Goal: Communication & Community: Answer question/provide support

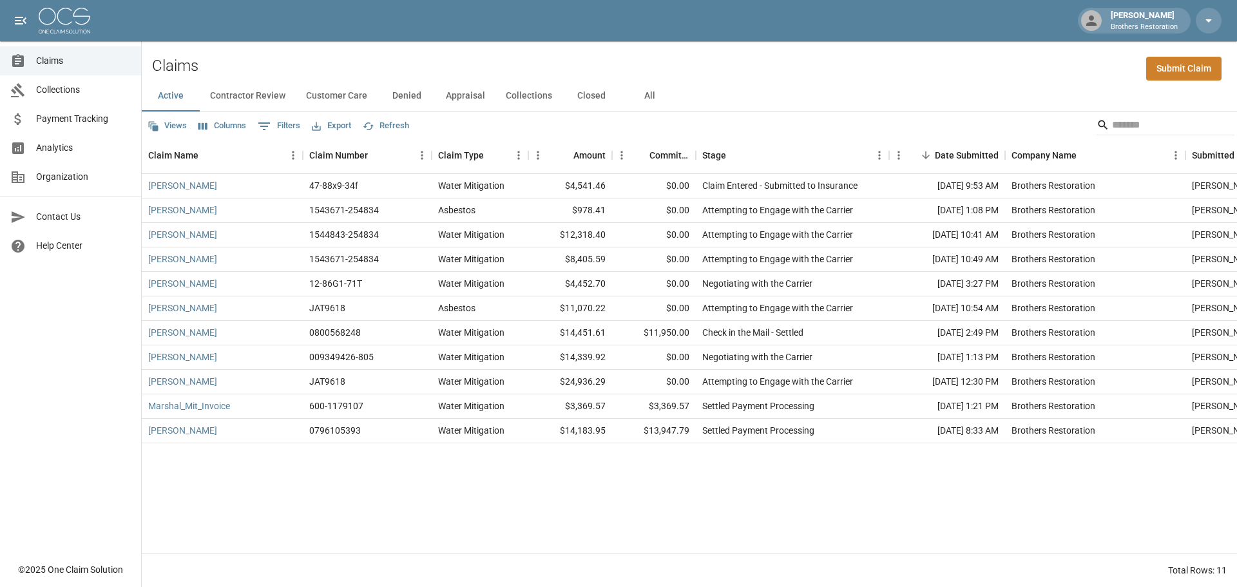
click at [285, 94] on button "Contractor Review" at bounding box center [248, 96] width 96 height 31
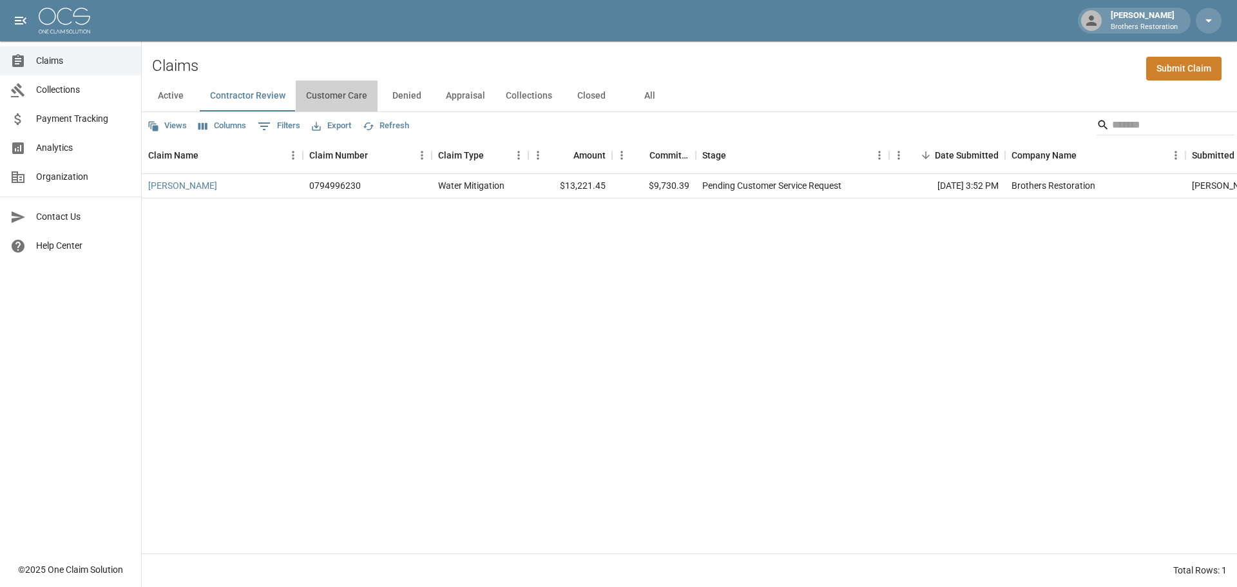
click at [332, 96] on button "Customer Care" at bounding box center [337, 96] width 82 height 31
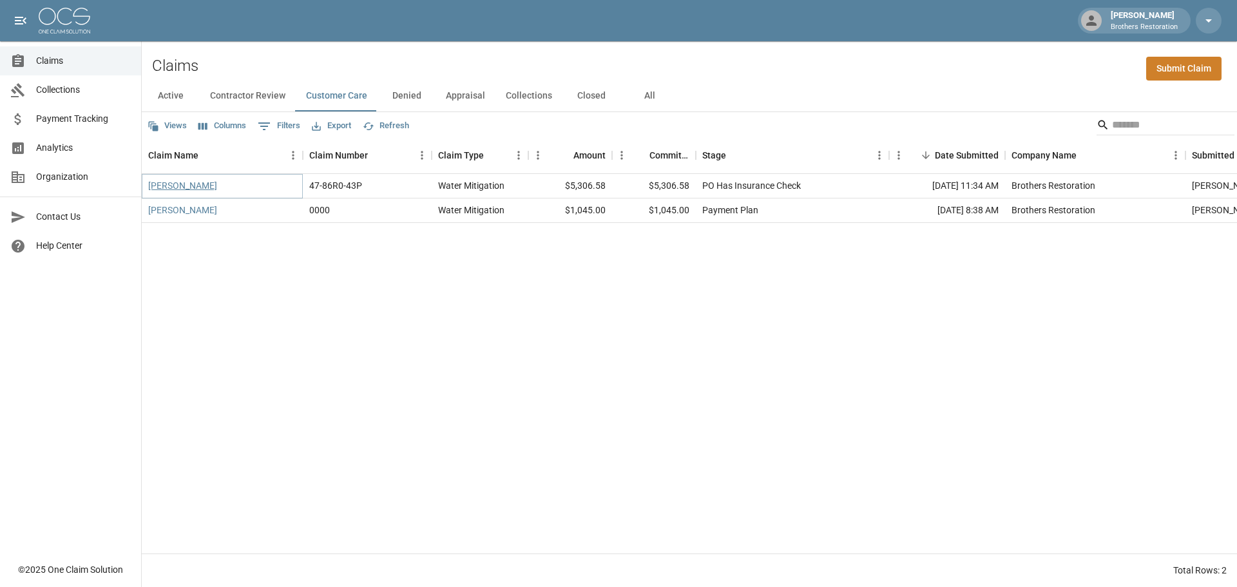
click at [204, 183] on link "Andrew Gonzalez" at bounding box center [182, 185] width 69 height 13
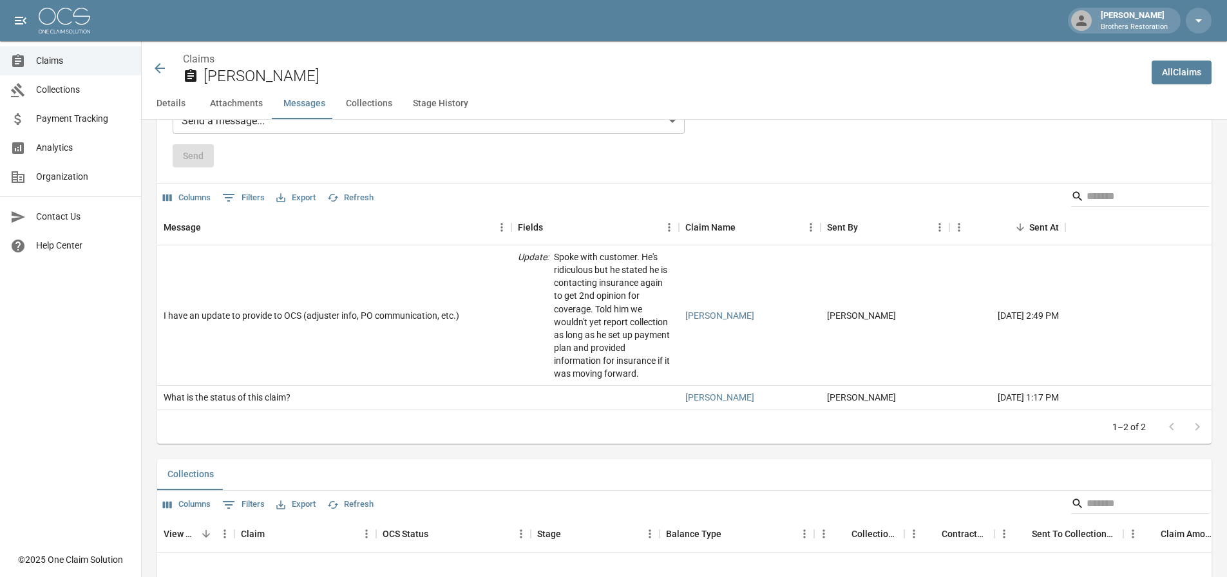
scroll to position [1015, 0]
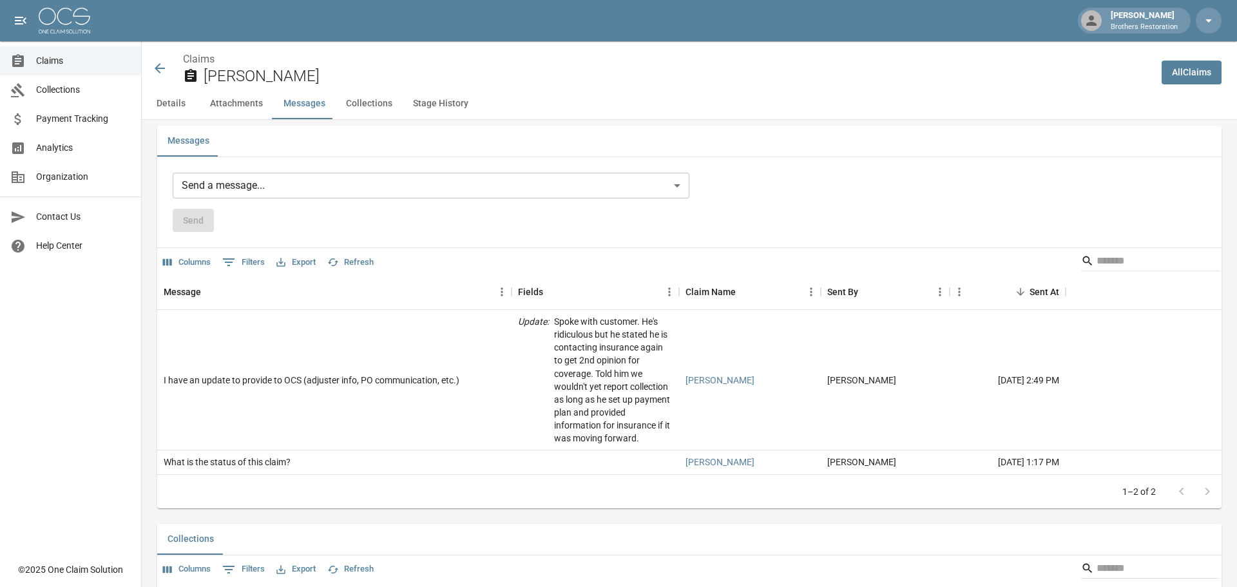
click at [305, 190] on body "Tanner Bingham Brothers Restoration Claims Collections Payment Tracking Analyti…" at bounding box center [618, 162] width 1237 height 2354
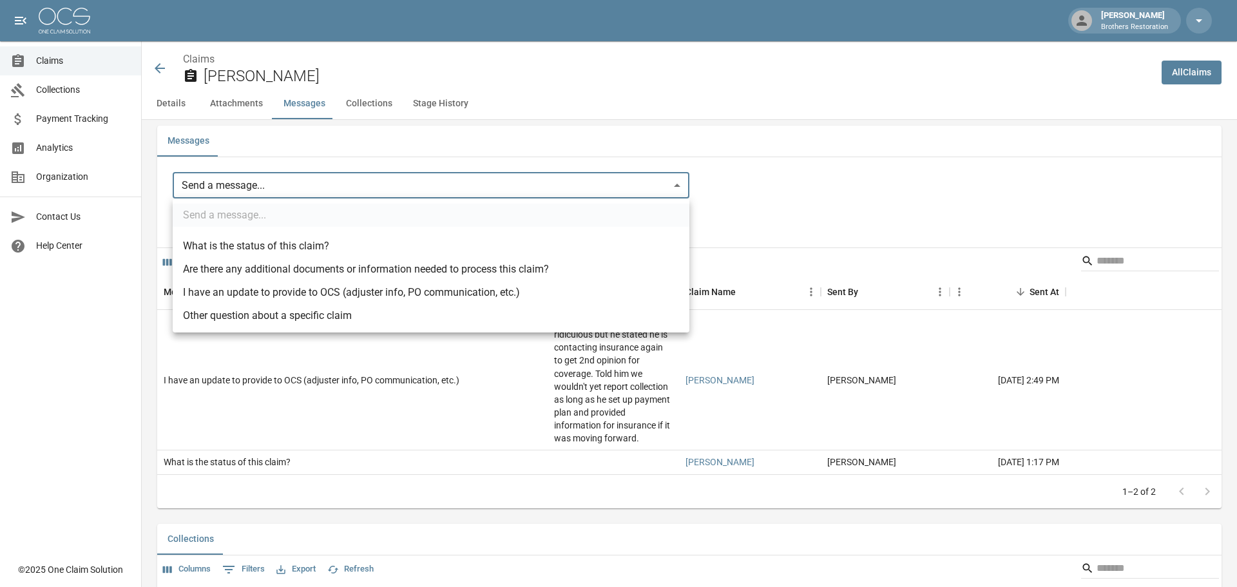
click at [276, 291] on li "I have an update to provide to OCS (adjuster info, PO communication, etc.)" at bounding box center [431, 292] width 517 height 23
type input "**********"
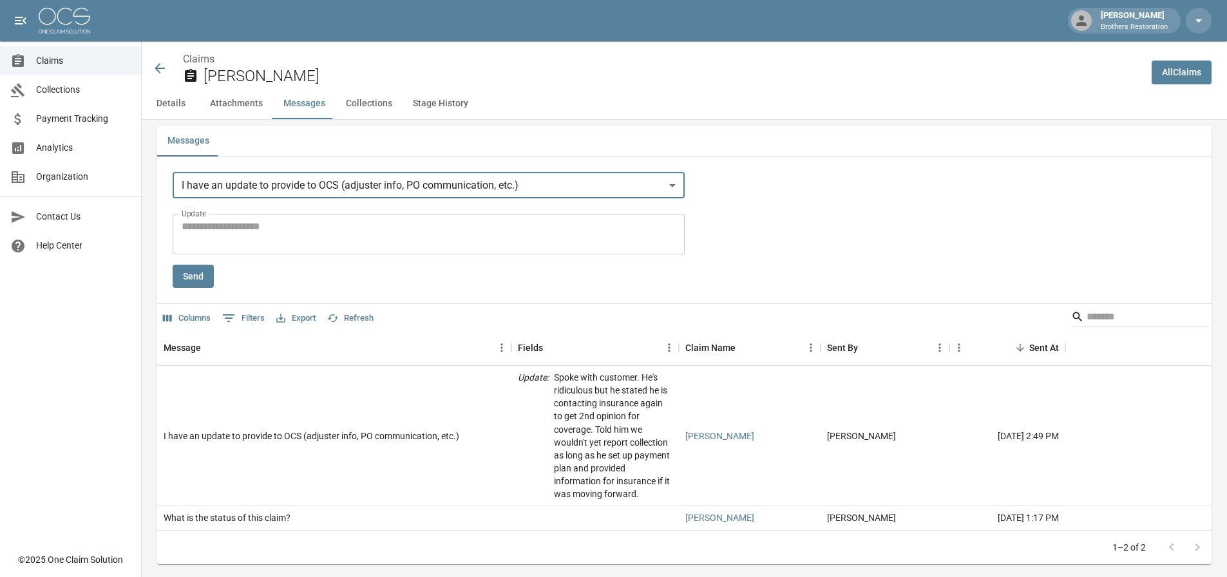
click at [314, 236] on textarea "Update" at bounding box center [429, 234] width 494 height 30
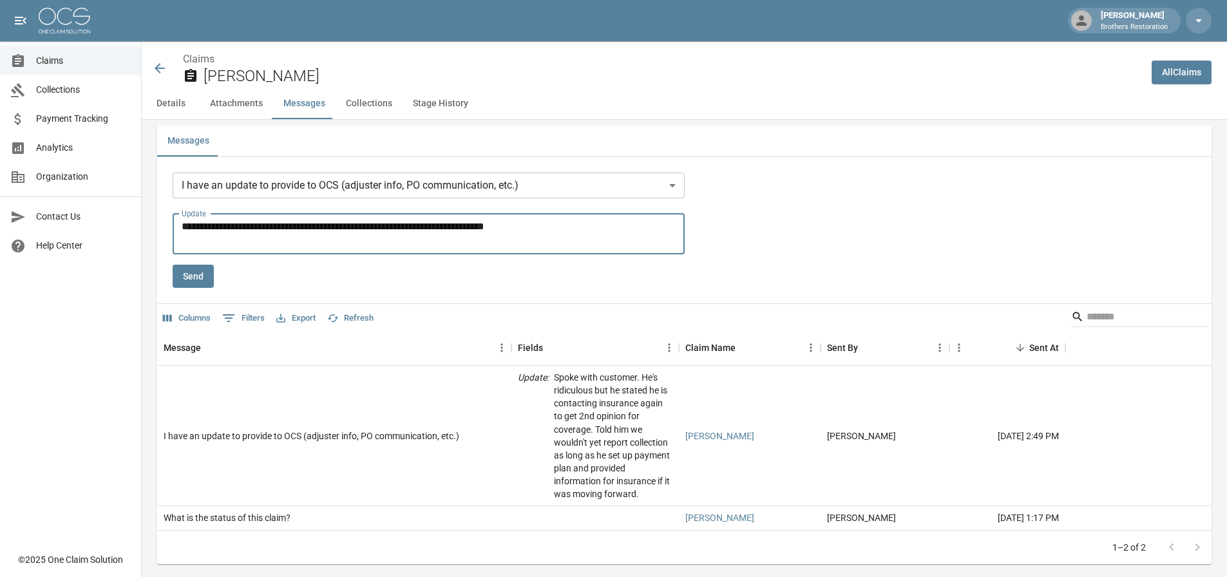
type textarea "**********"
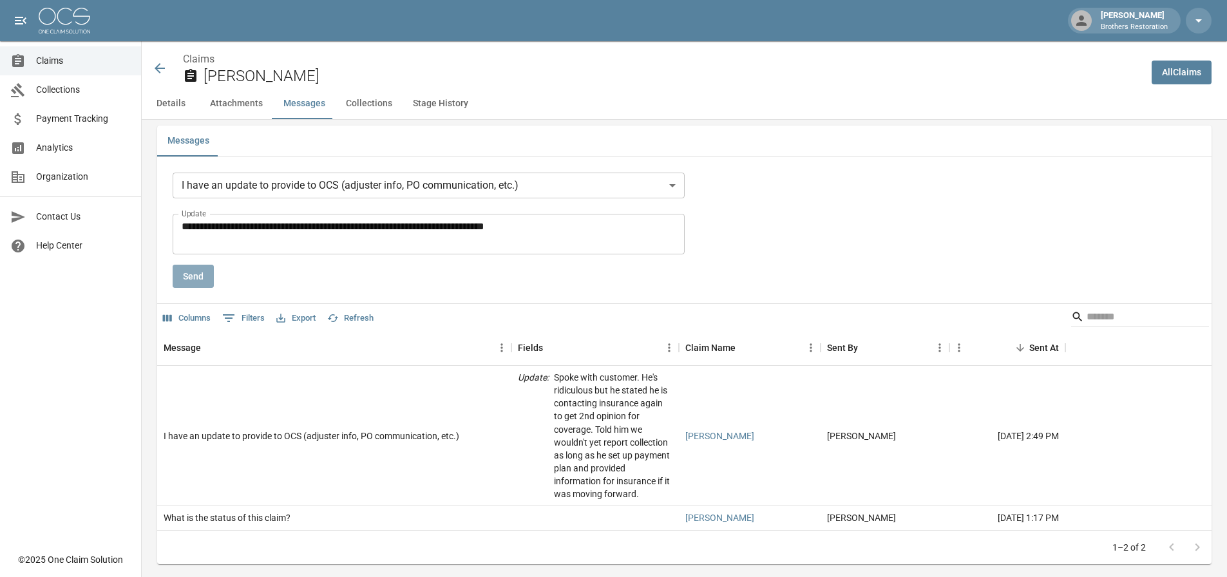
click at [185, 276] on button "Send" at bounding box center [193, 277] width 41 height 24
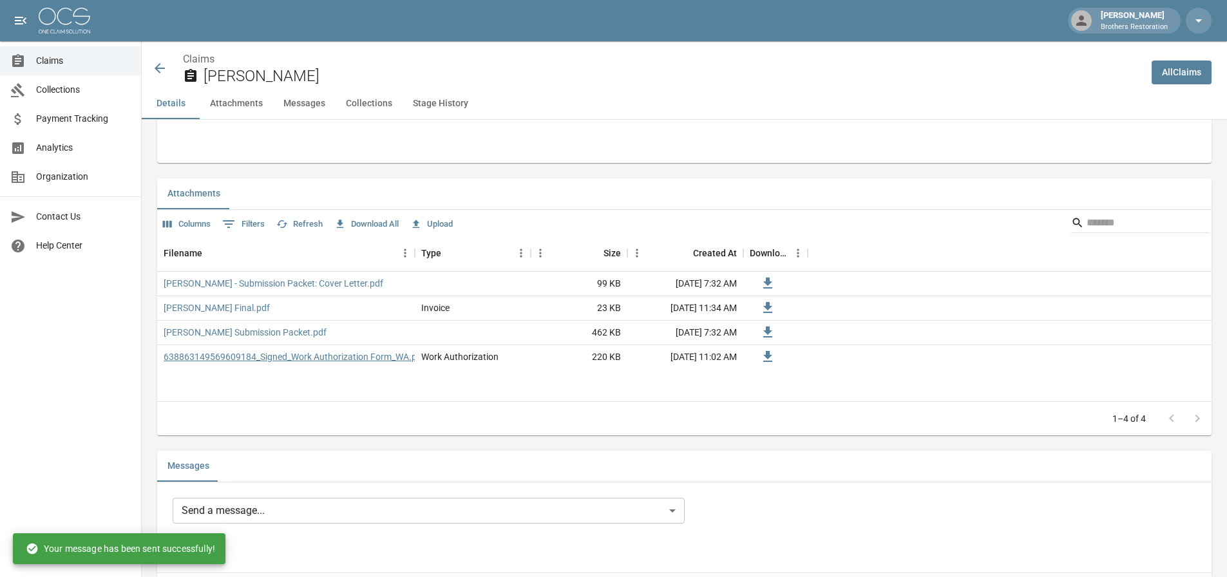
scroll to position [500, 0]
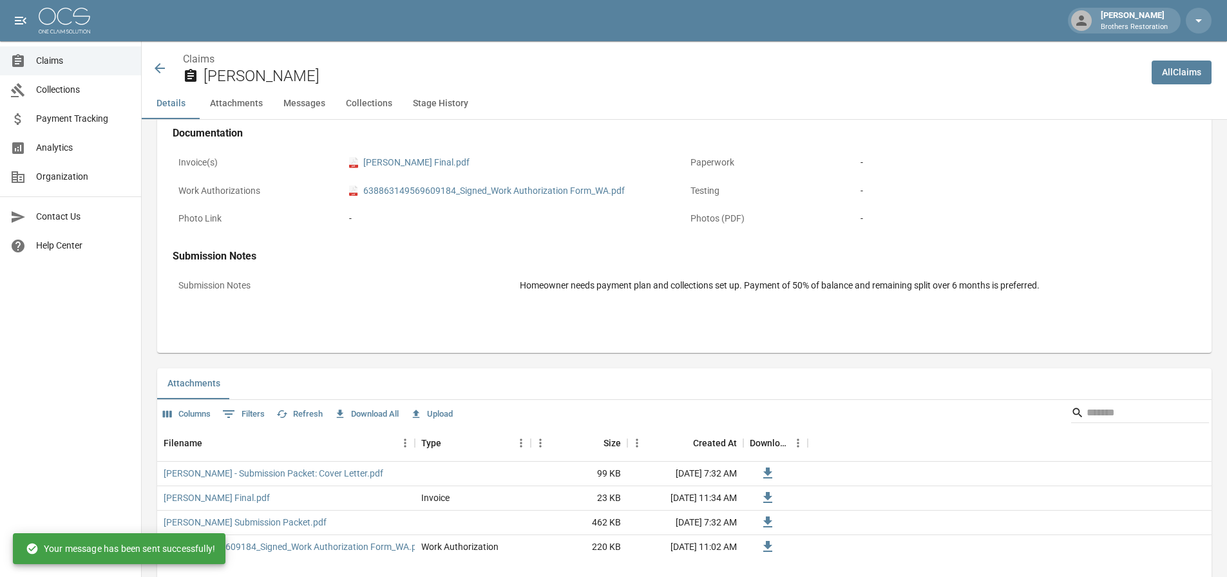
click at [161, 67] on icon at bounding box center [159, 68] width 15 height 15
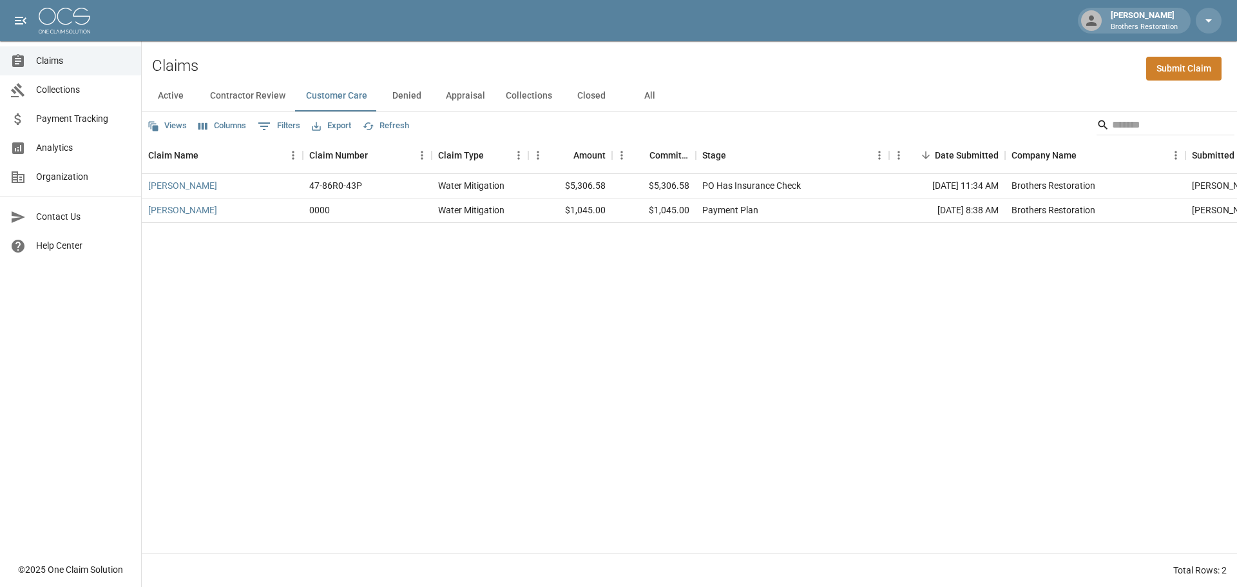
click at [162, 92] on button "Active" at bounding box center [171, 96] width 58 height 31
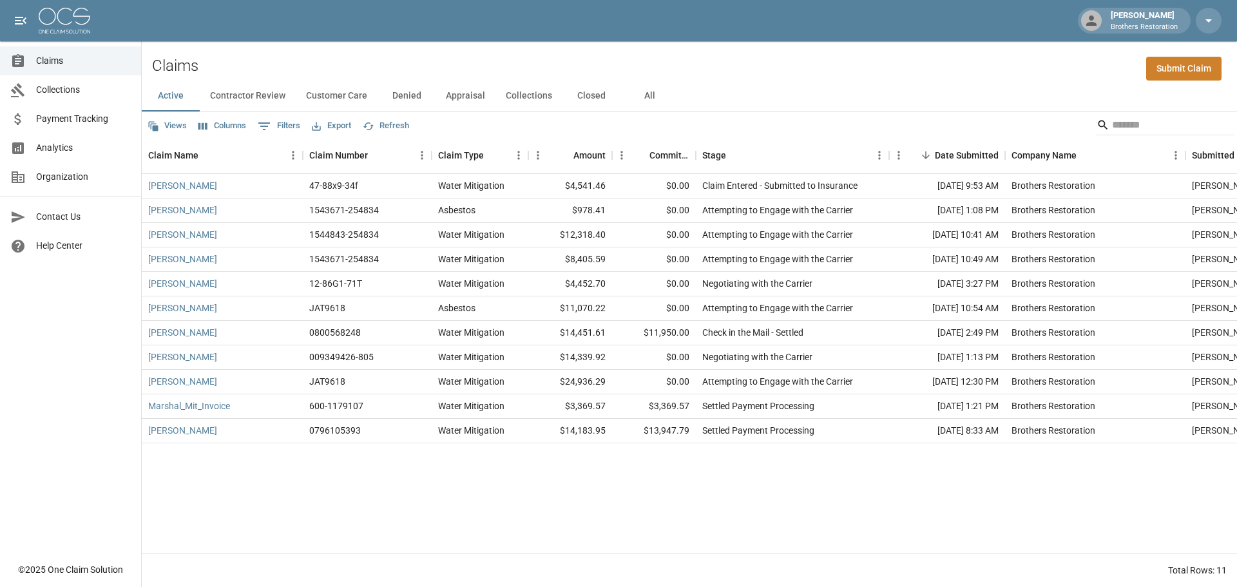
click at [88, 358] on div "Claims Collections Payment Tracking Analytics Organization Contact Us Help Cent…" at bounding box center [70, 277] width 141 height 555
click at [293, 521] on div "[PERSON_NAME] 47-88x9-34f Water Mitigation $4,541.46 $0.00 Claim Entered - Subm…" at bounding box center [744, 364] width 1205 height 380
